Goal: Communication & Community: Answer question/provide support

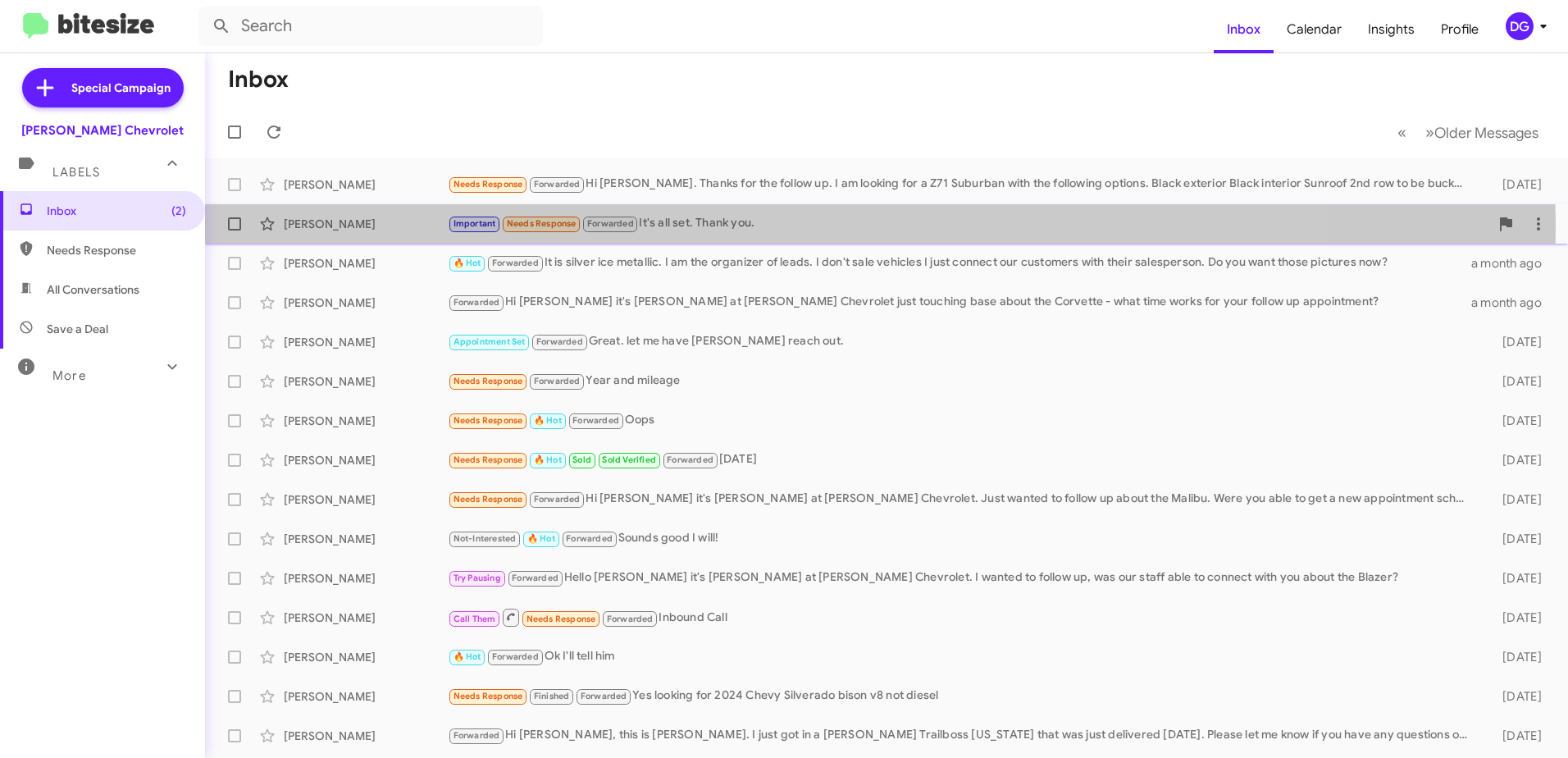
click at [712, 228] on div "Important Needs Response Forwarded It's all set. Thank you." at bounding box center [968, 223] width 1042 height 19
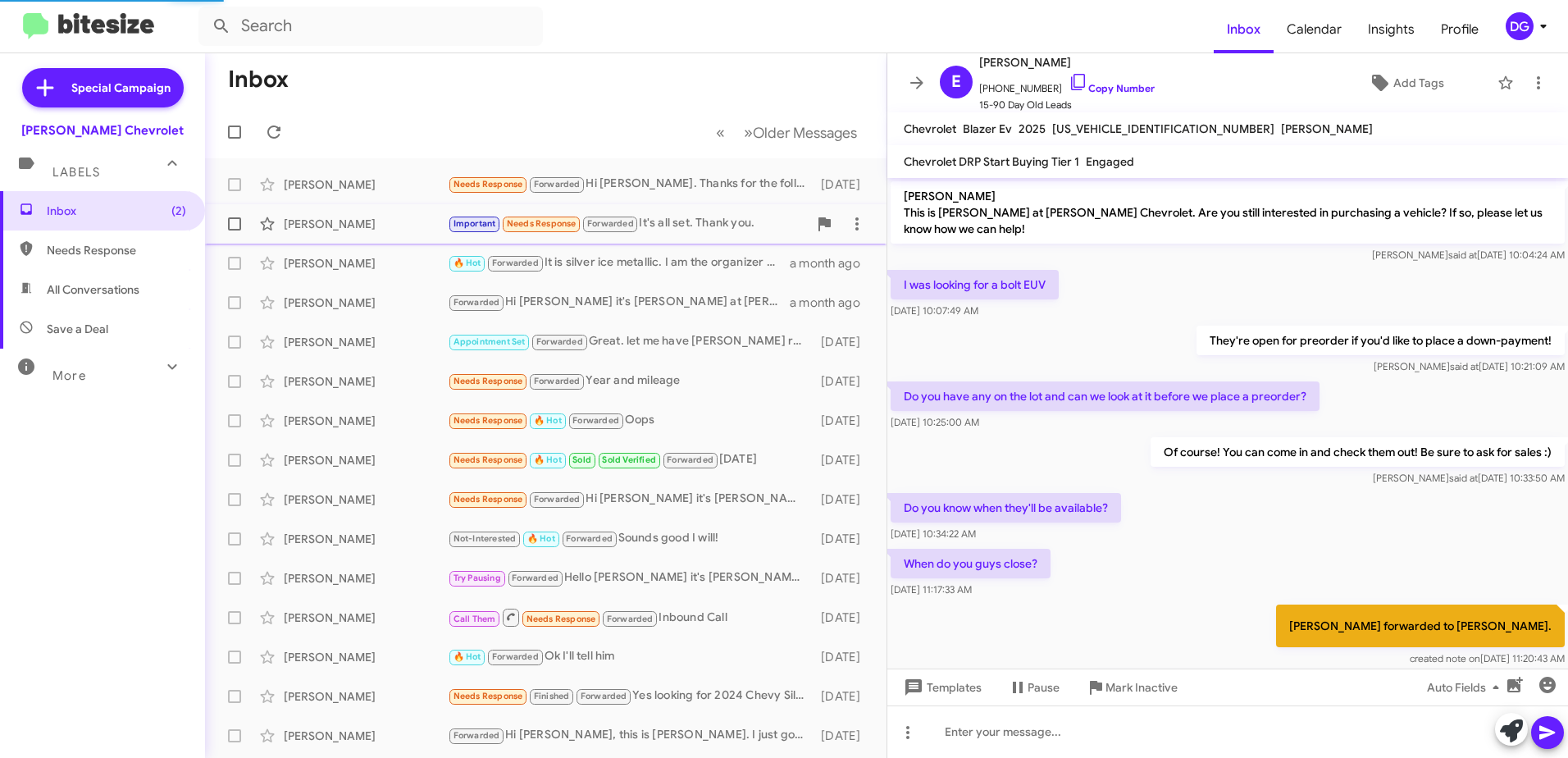
scroll to position [879, 0]
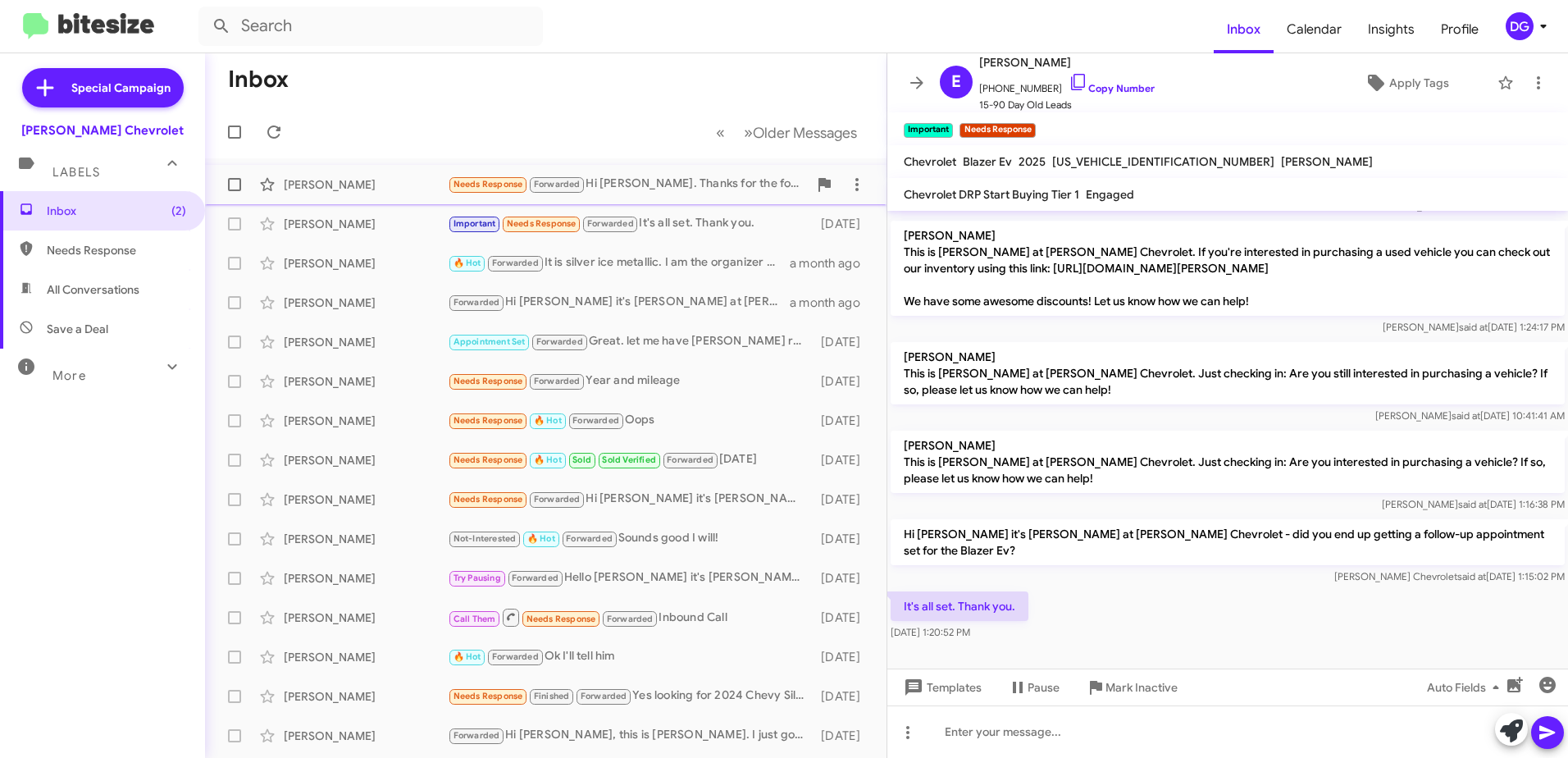
click at [708, 187] on div "Needs Response Forwarded Hi [PERSON_NAME]. Thanks for the follow up. I am looki…" at bounding box center [628, 184] width 360 height 19
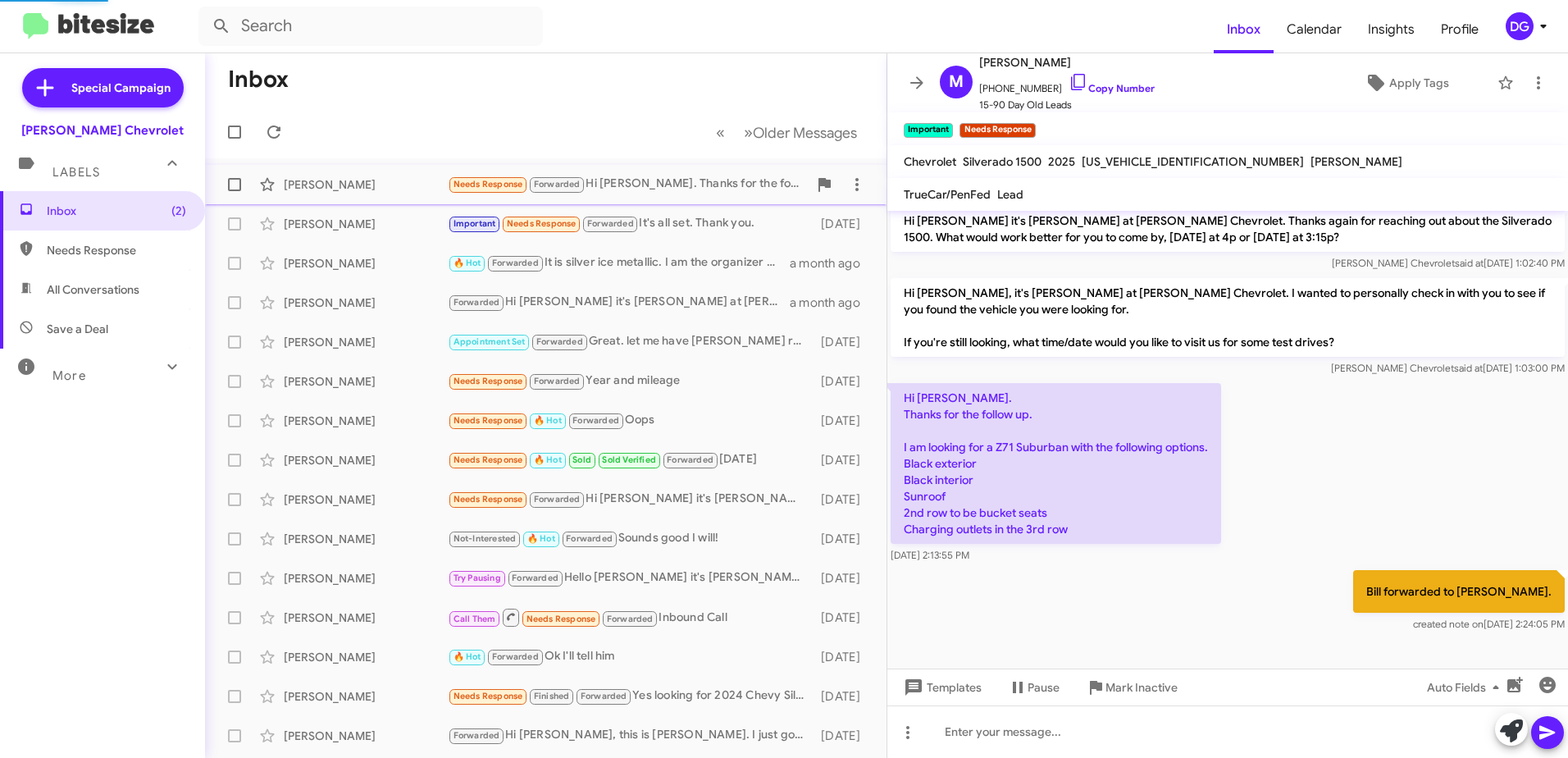
scroll to position [362, 0]
click at [98, 221] on span "Inbox (2)" at bounding box center [102, 211] width 205 height 40
